Goal: Find specific page/section: Find specific page/section

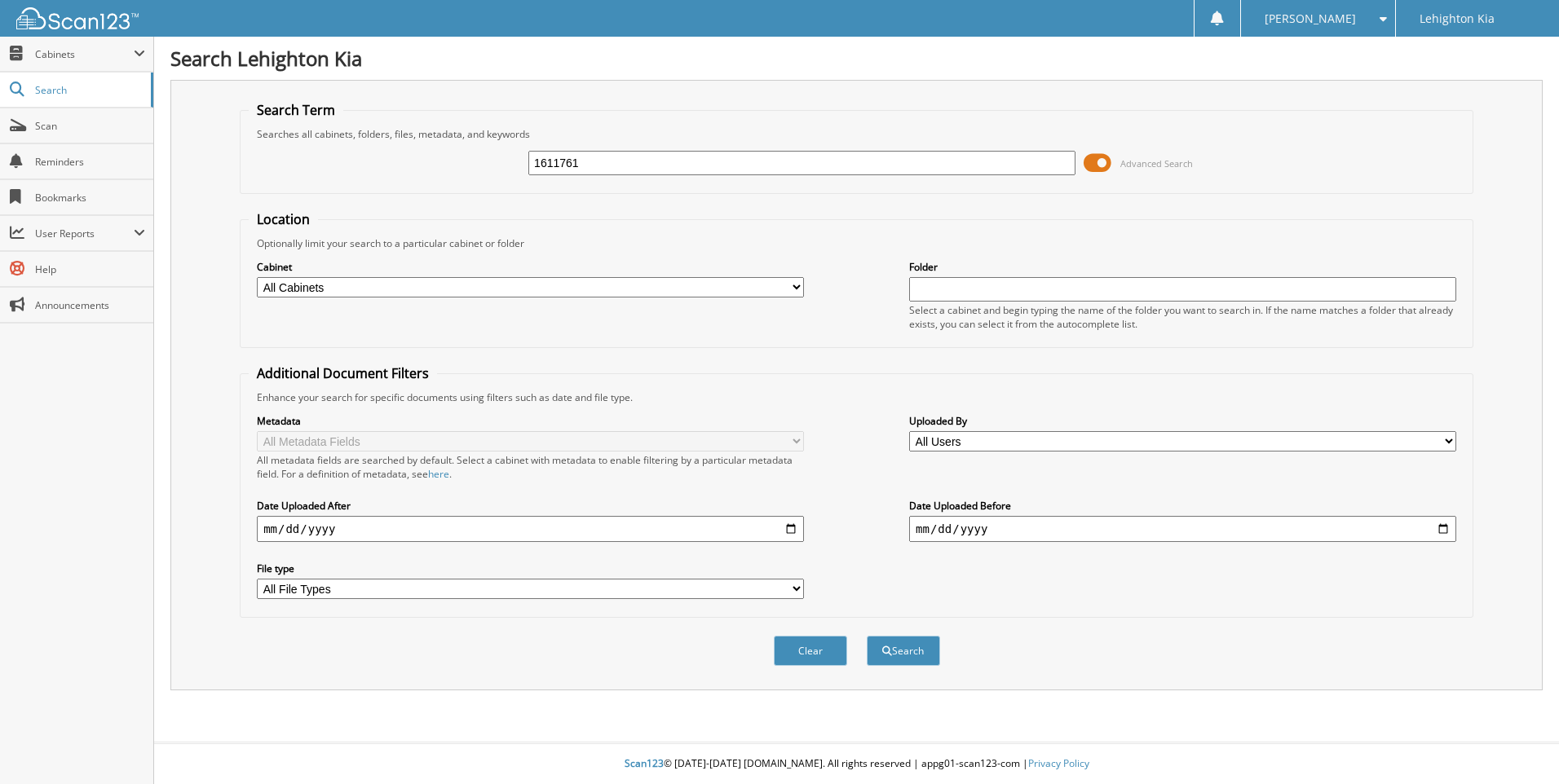
type input "1611761"
click at [867, 635] on button "Search" at bounding box center [904, 650] width 74 height 30
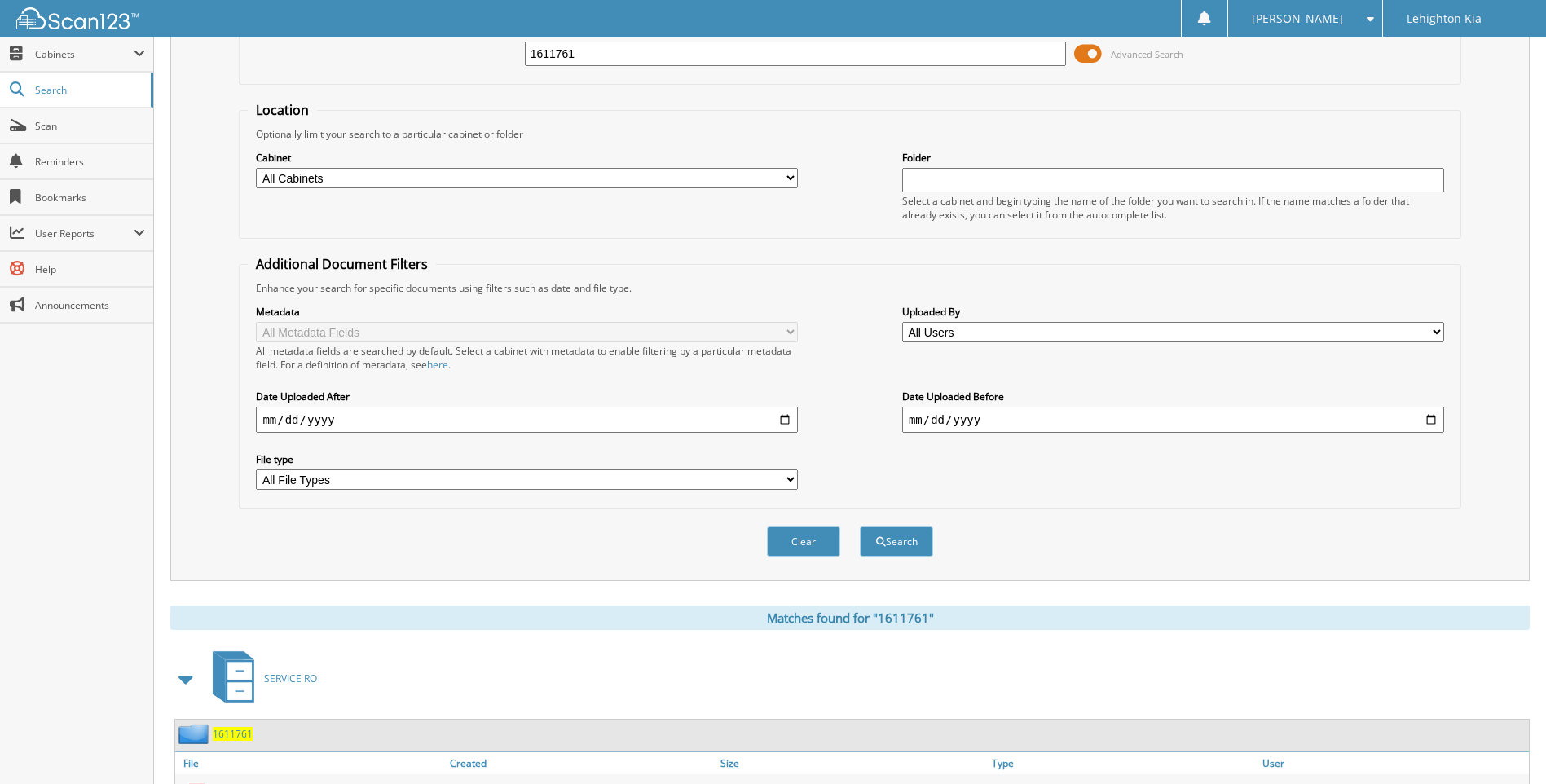
scroll to position [191, 0]
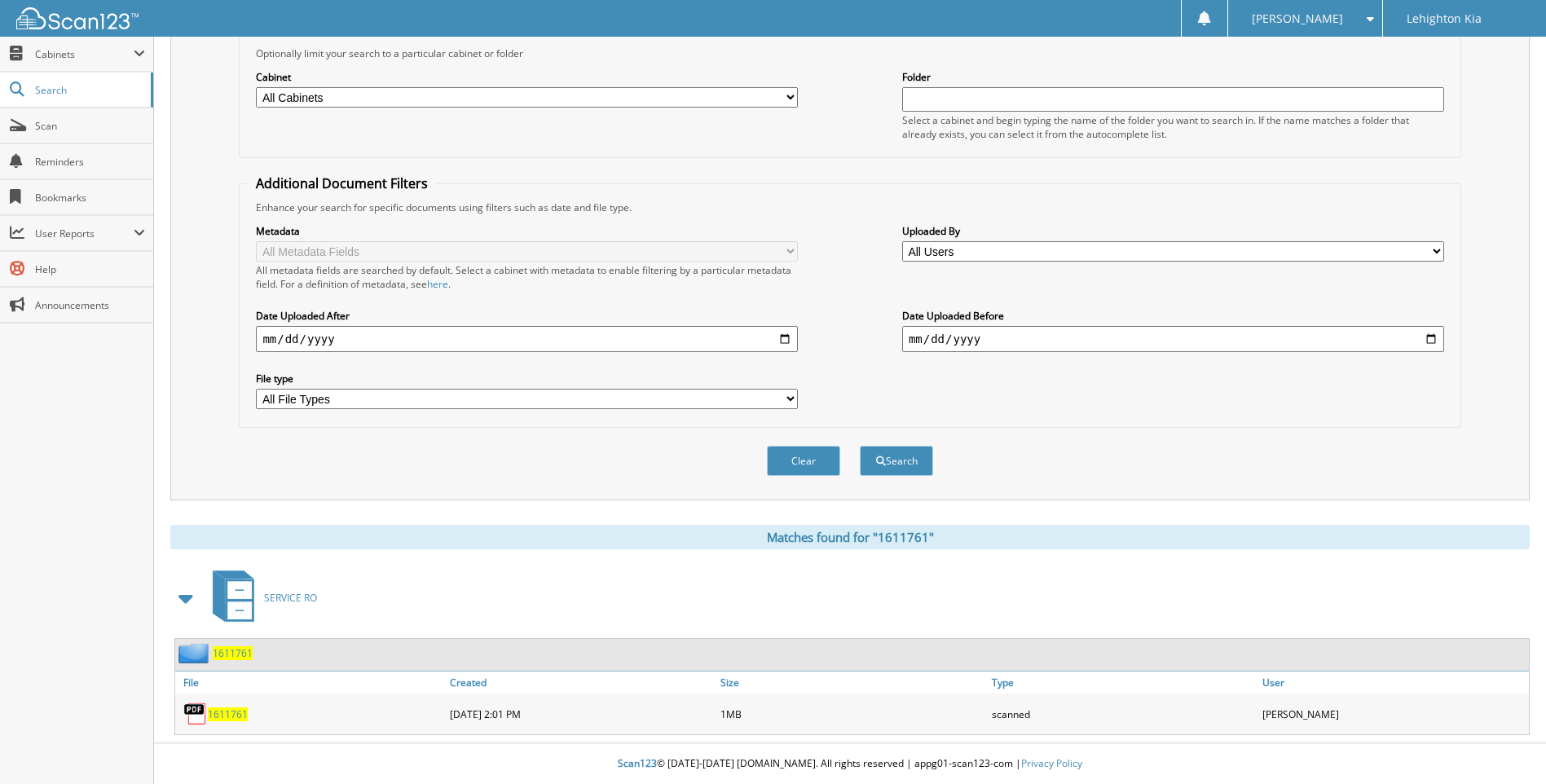
click at [219, 712] on span "1611761" at bounding box center [228, 714] width 40 height 14
